Goal: Task Accomplishment & Management: Use online tool/utility

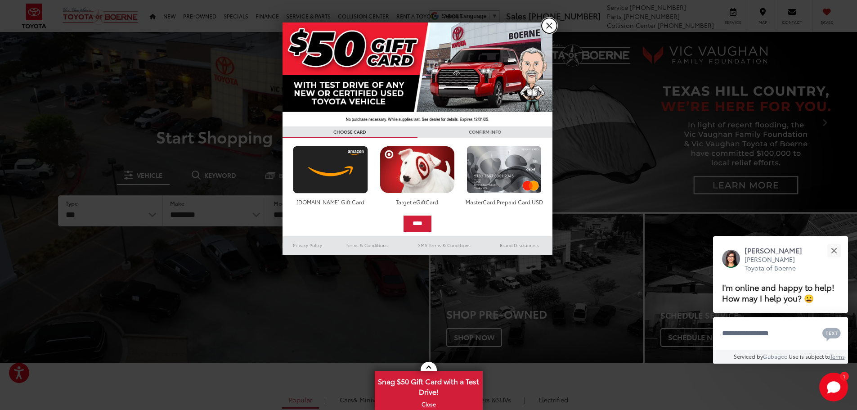
click at [549, 30] on link "X" at bounding box center [549, 25] width 15 height 15
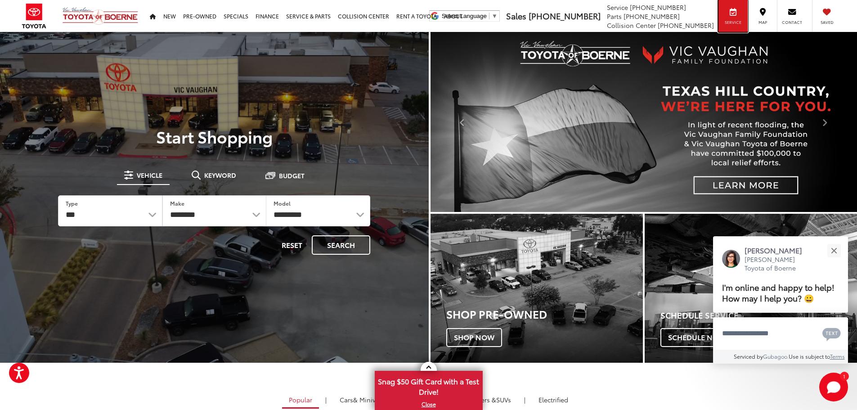
click at [729, 14] on div "Service" at bounding box center [733, 16] width 29 height 32
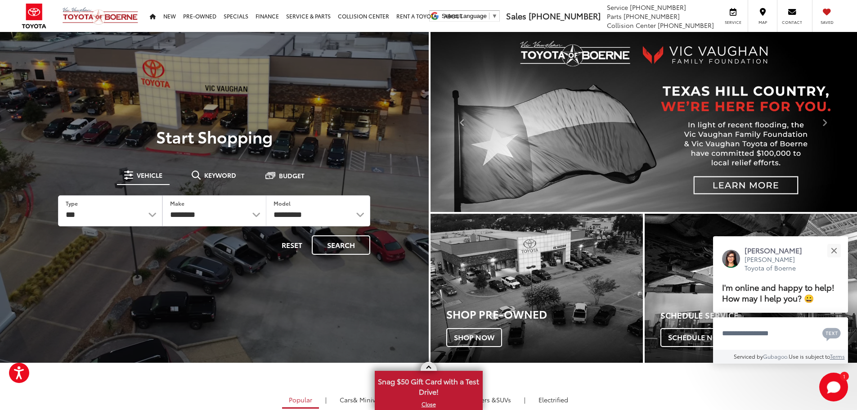
click at [427, 365] on link at bounding box center [429, 366] width 16 height 9
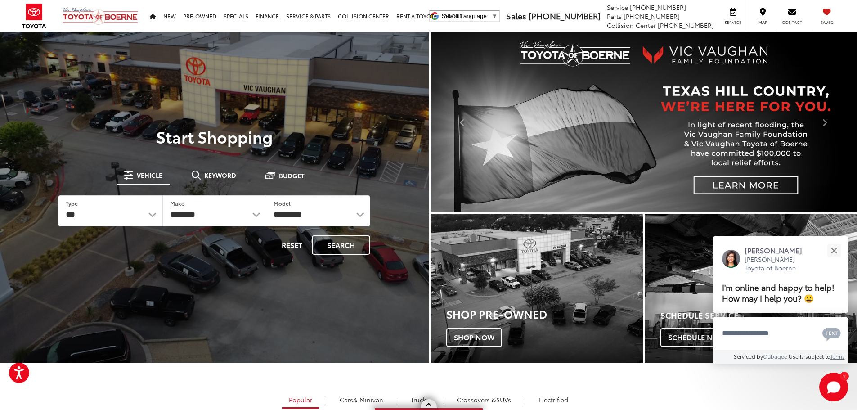
click at [429, 408] on link at bounding box center [429, 403] width 16 height 9
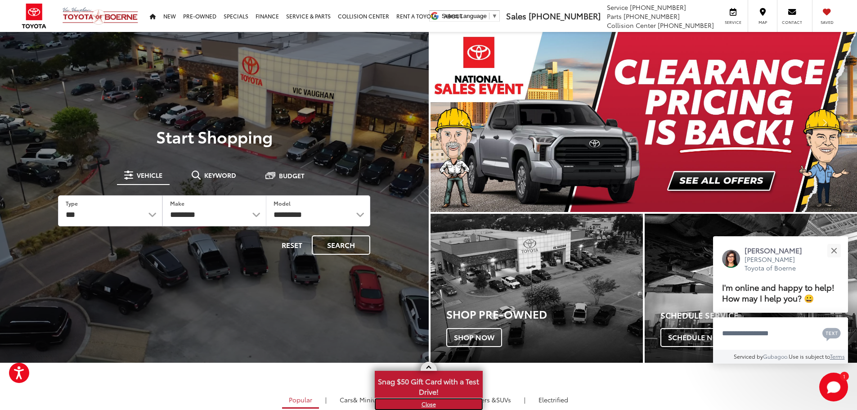
click at [424, 401] on link "X" at bounding box center [429, 404] width 106 height 10
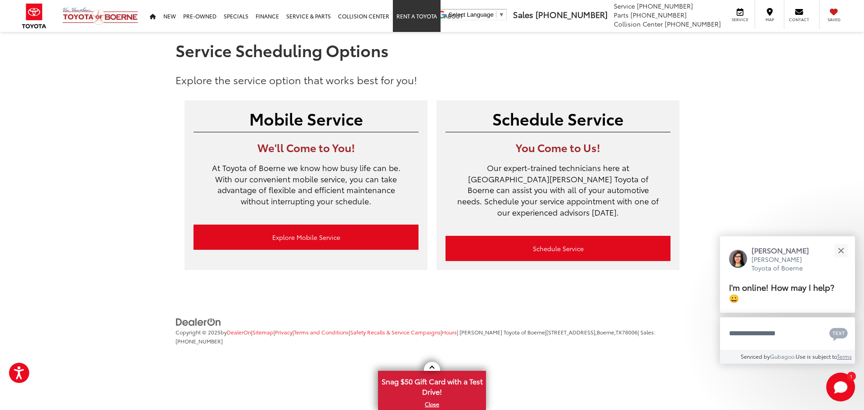
click at [405, 17] on link "Rent a Toyota" at bounding box center [417, 16] width 48 height 32
